Goal: Transaction & Acquisition: Purchase product/service

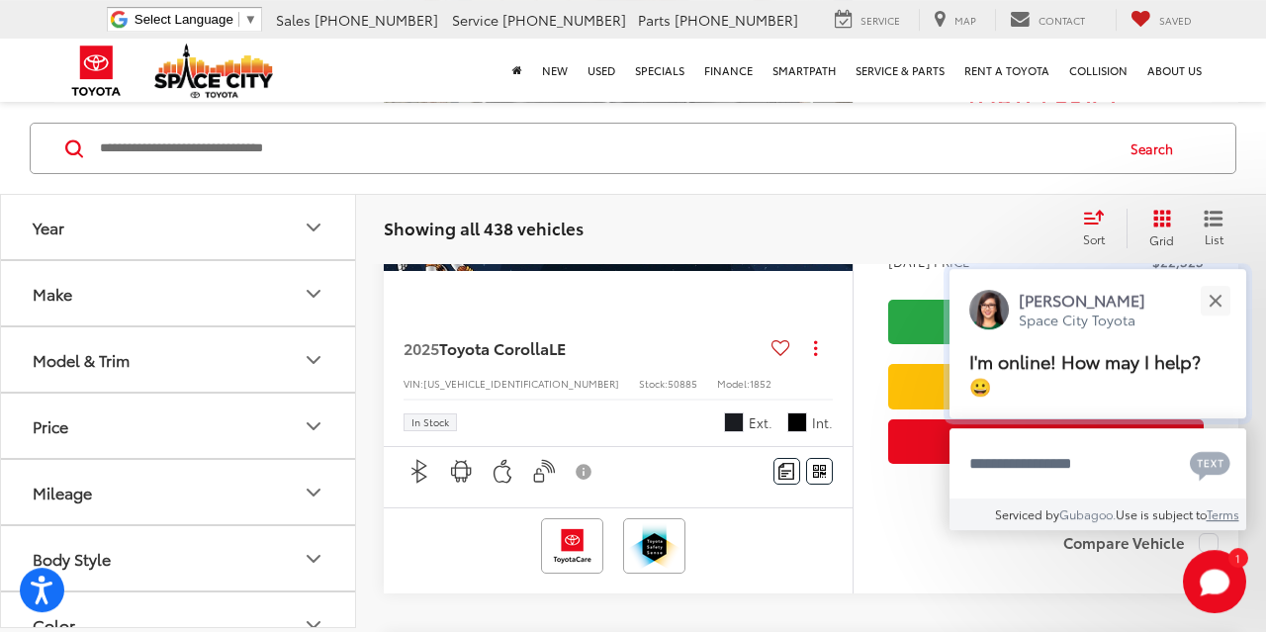
scroll to position [475, 0]
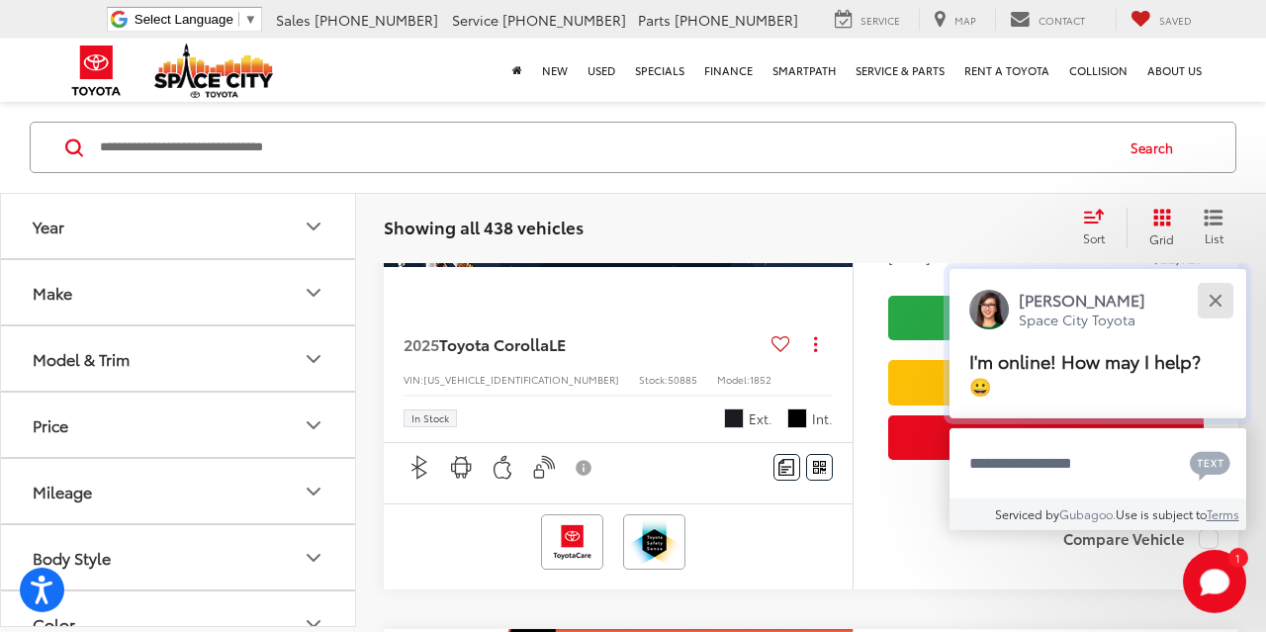
click at [1215, 300] on div "Close" at bounding box center [1215, 300] width 13 height 13
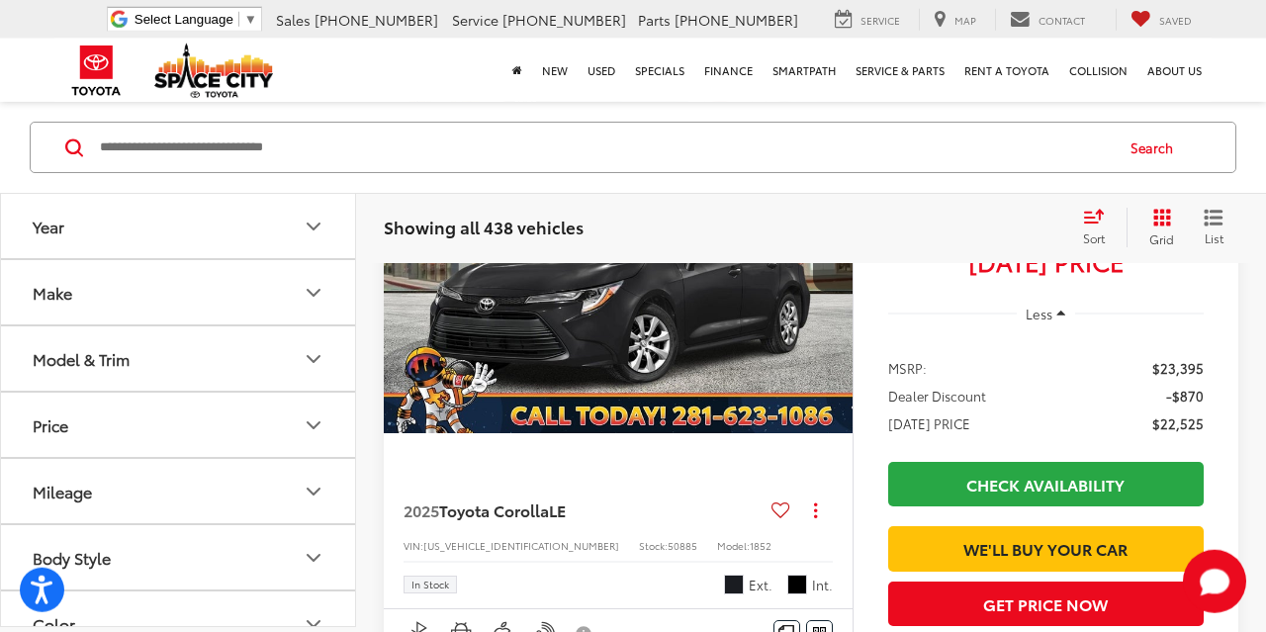
scroll to position [0, 0]
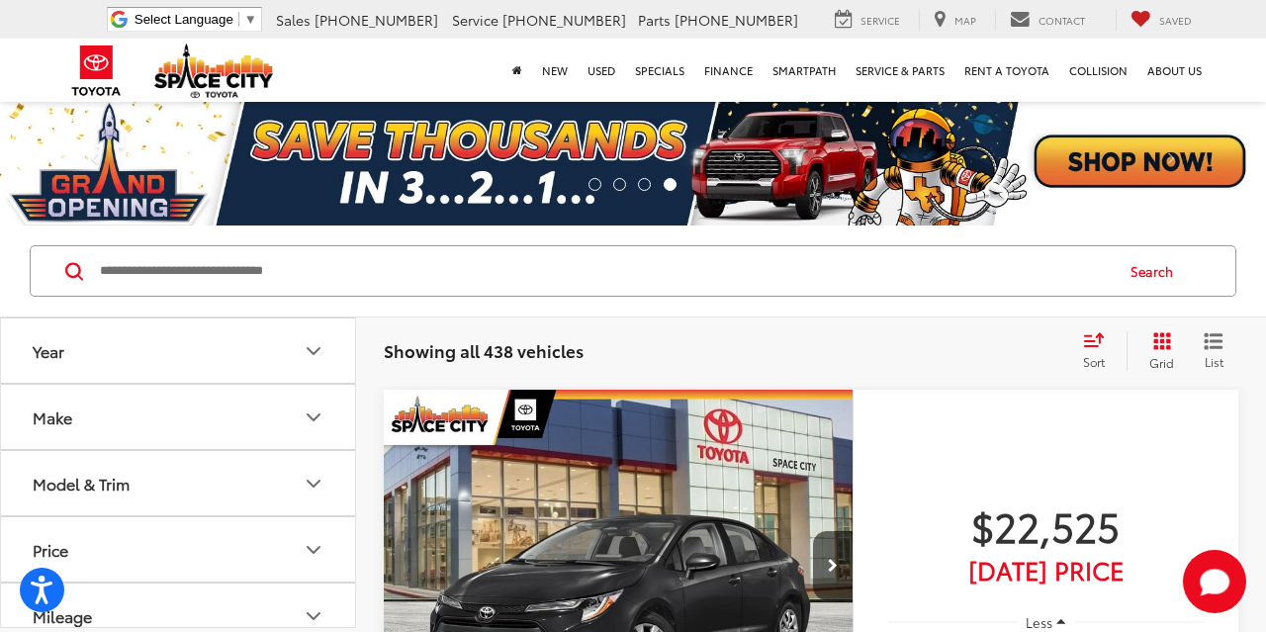
click at [492, 278] on input "Search by Make, Model, or Keyword" at bounding box center [605, 270] width 1014 height 47
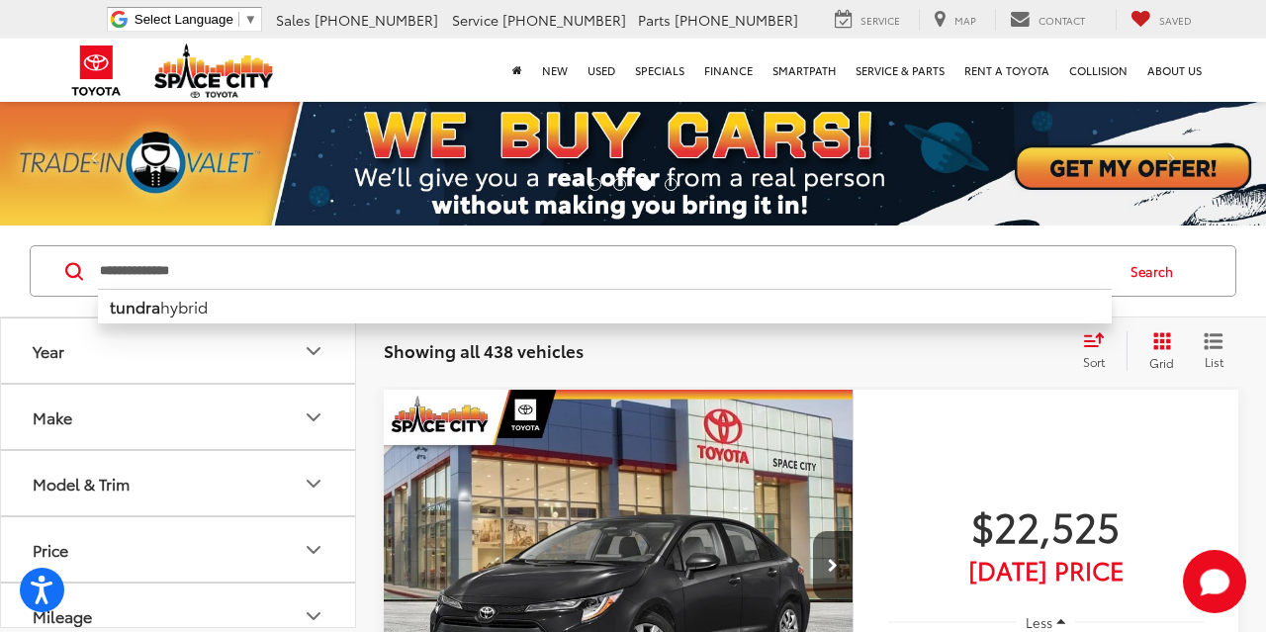
type input "**********"
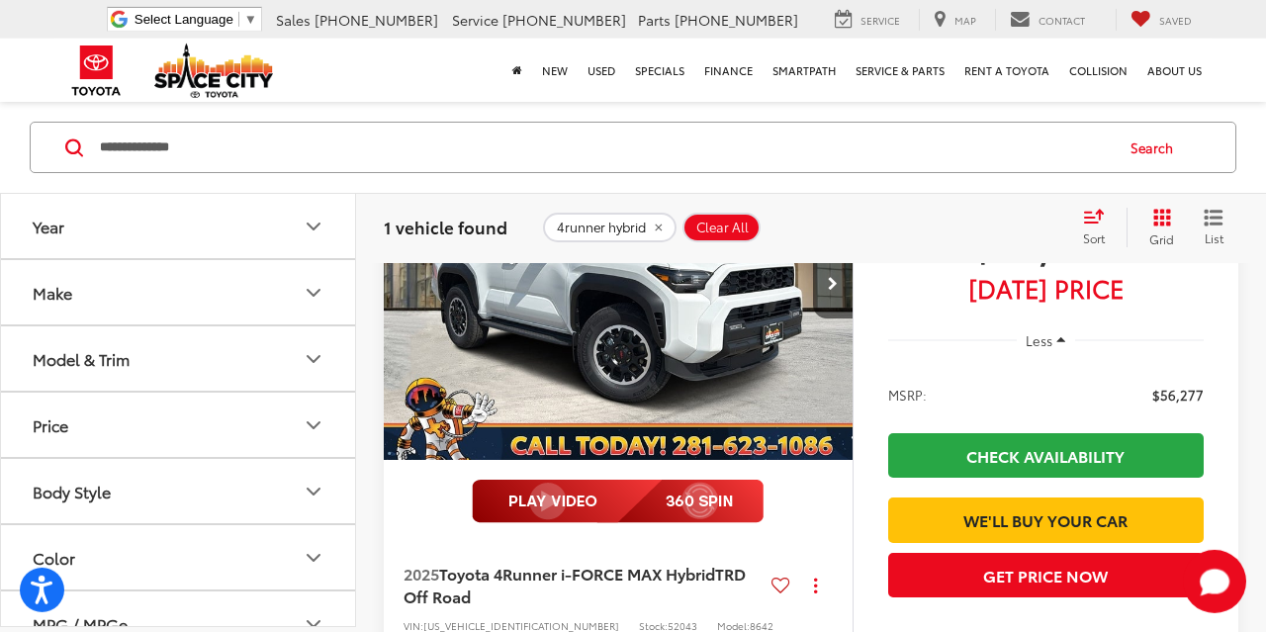
scroll to position [339, 0]
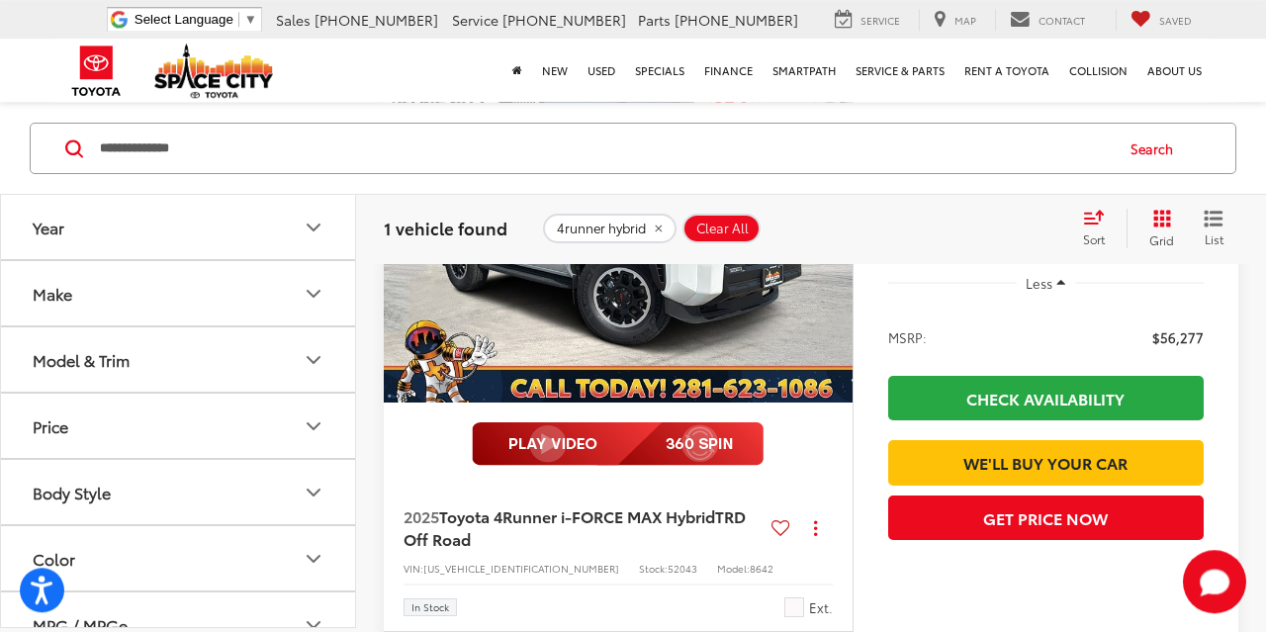
click at [646, 241] on button "4runner hybrid" at bounding box center [610, 229] width 134 height 30
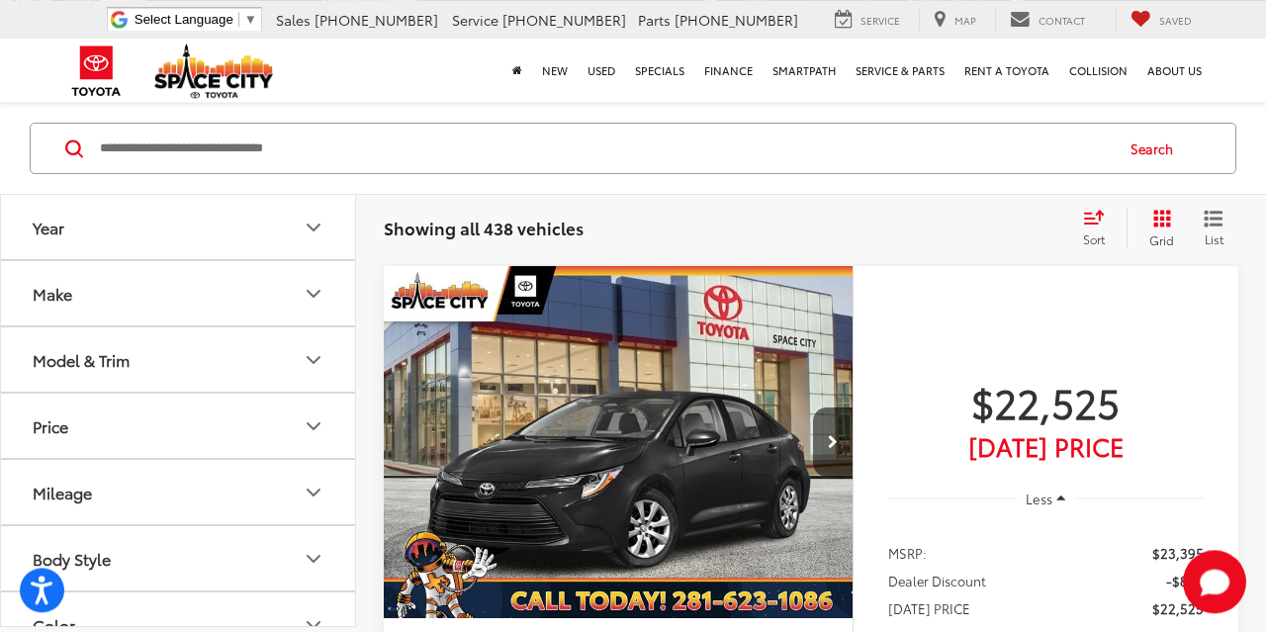
scroll to position [0, 2]
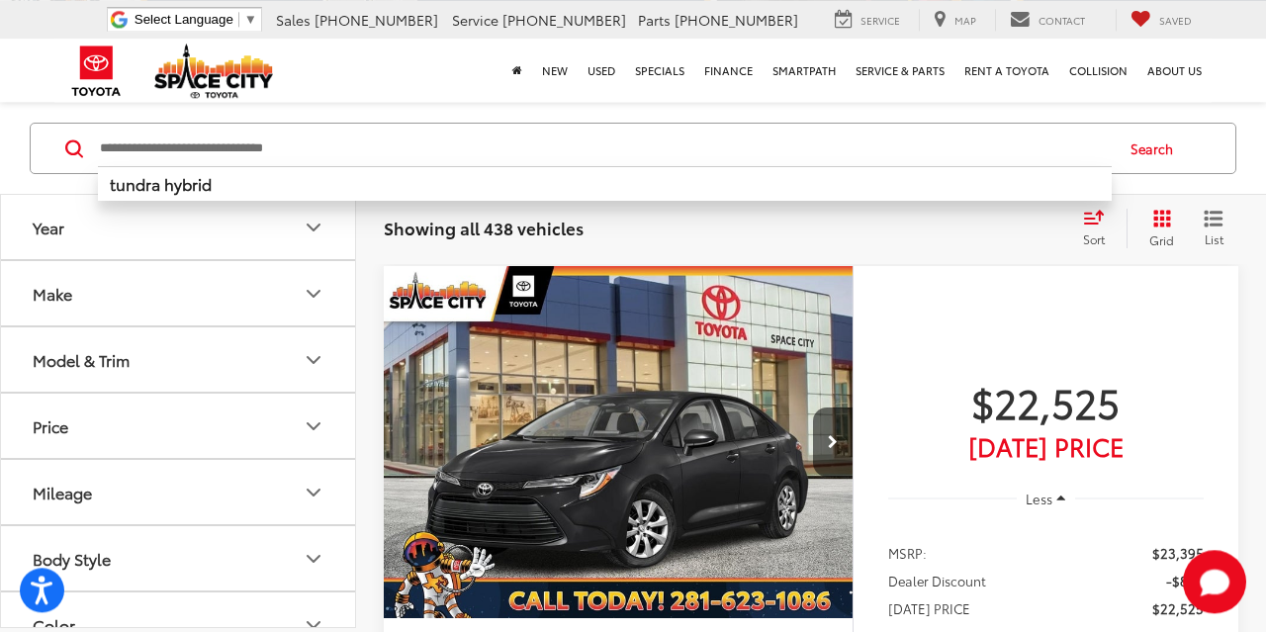
click at [321, 132] on input "Search by Make, Model, or Keyword" at bounding box center [605, 147] width 1014 height 47
click at [153, 150] on input "Search by Make, Model, or Keyword" at bounding box center [605, 147] width 1014 height 47
type input "*******"
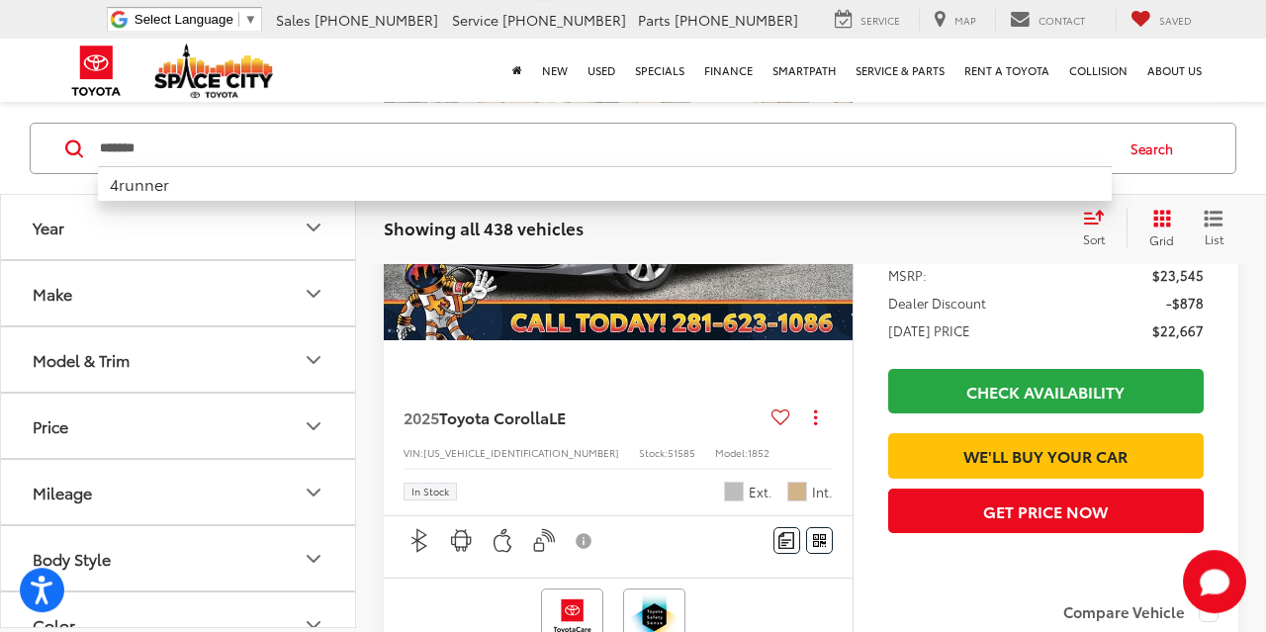
scroll to position [1164, 0]
